Goal: Transaction & Acquisition: Obtain resource

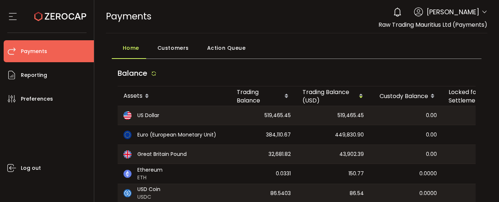
click at [482, 8] on div "0 Jean Carla Molina Account Capital Point Trading Ltd. (Payments) (de1af4) Capi…" at bounding box center [438, 12] width 98 height 16
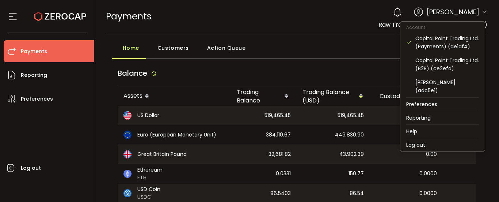
click at [483, 11] on icon at bounding box center [484, 12] width 6 height 6
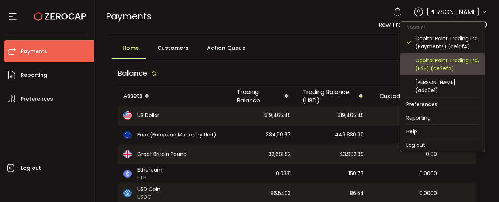
click at [457, 68] on div "Capital Point Trading Ltd. (B2B) (ce2efa)" at bounding box center [447, 64] width 64 height 16
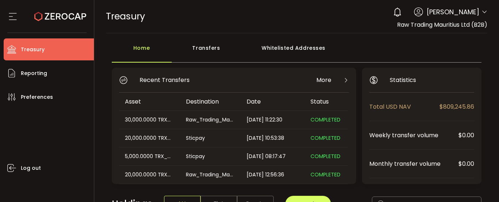
click at [481, 12] on icon at bounding box center [484, 12] width 6 height 6
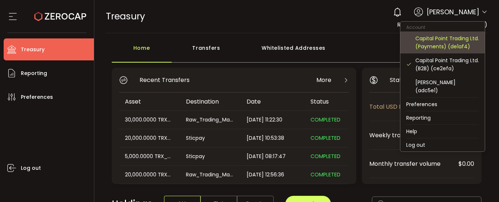
click at [430, 45] on div "Capital Point Trading Ltd. (Payments) (de1af4)" at bounding box center [447, 42] width 64 height 16
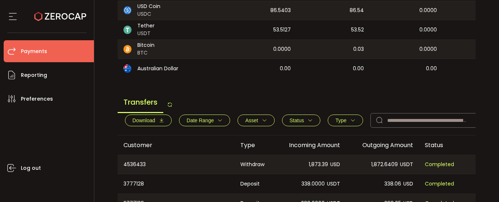
scroll to position [219, 0]
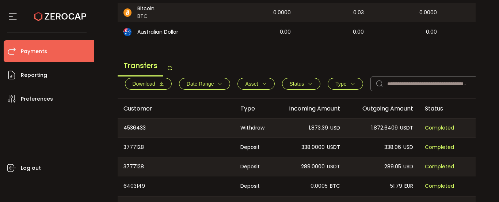
click at [152, 87] on span "Download" at bounding box center [144, 84] width 23 height 6
